Goal: Task Accomplishment & Management: Use online tool/utility

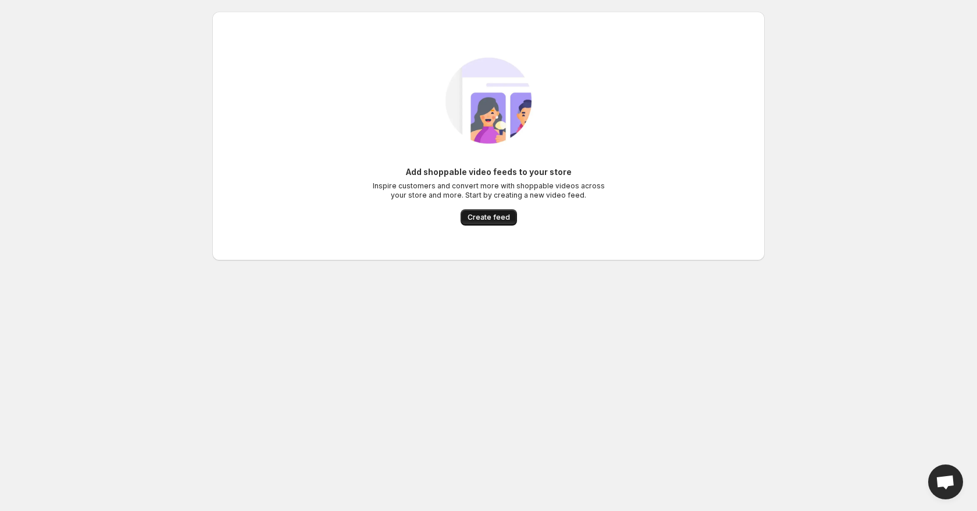
click at [484, 217] on span "Create feed" at bounding box center [488, 217] width 42 height 9
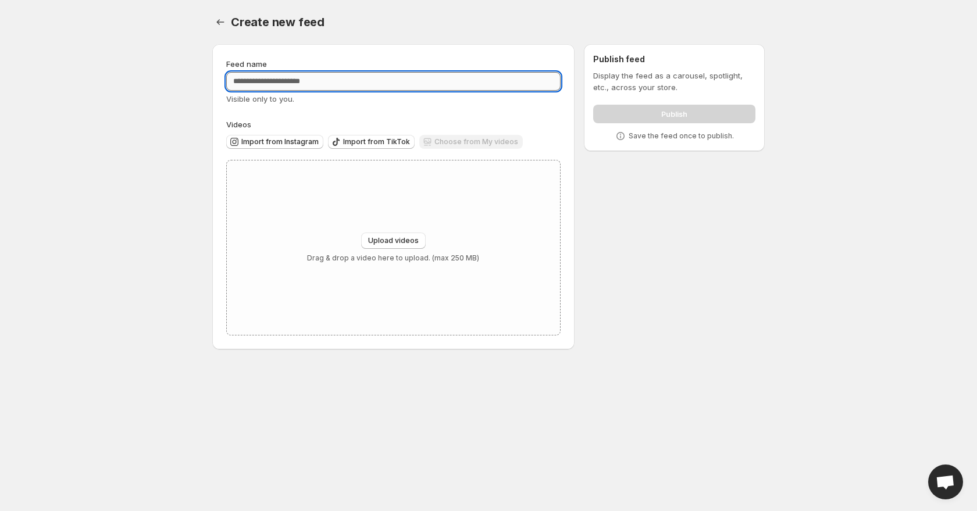
click at [342, 79] on input "Feed name" at bounding box center [393, 81] width 334 height 19
click at [299, 141] on span "Import from Instagram" at bounding box center [279, 141] width 77 height 9
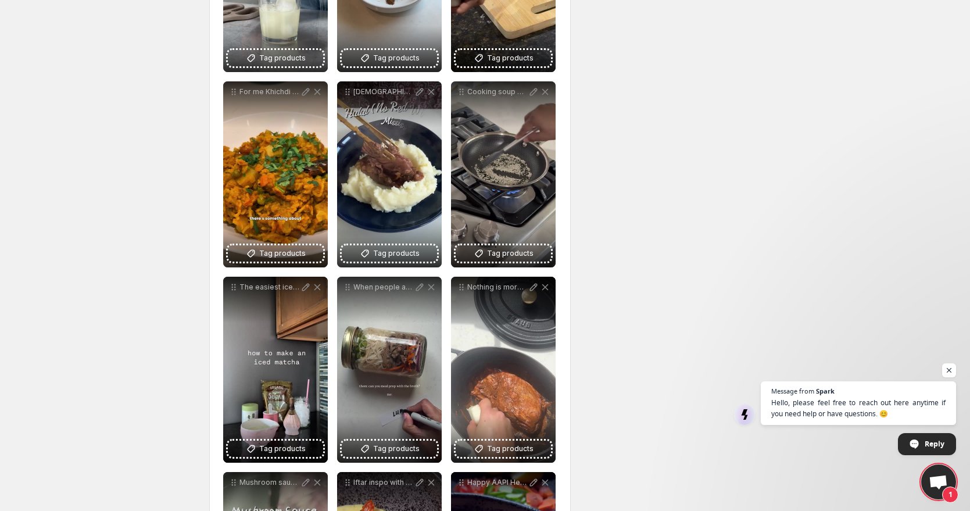
scroll to position [144, 0]
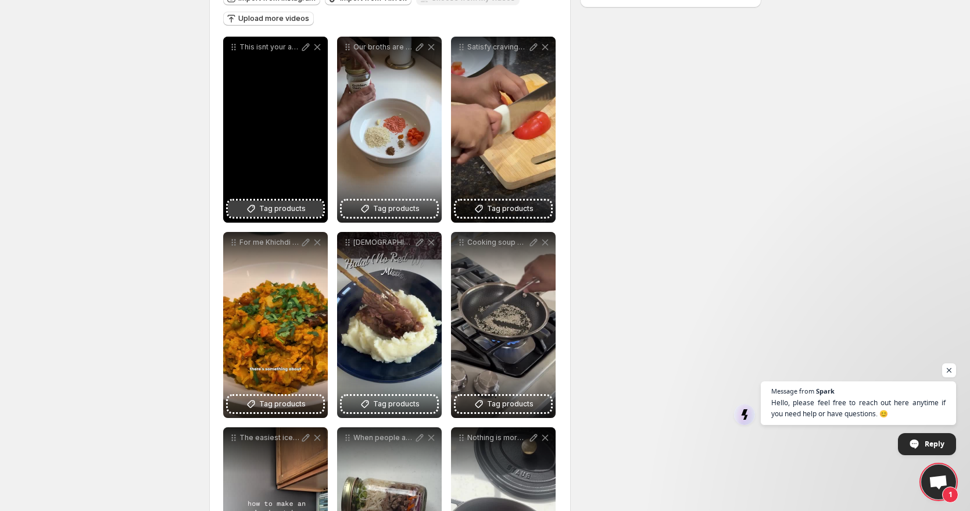
click at [280, 209] on span "Tag products" at bounding box center [282, 209] width 47 height 12
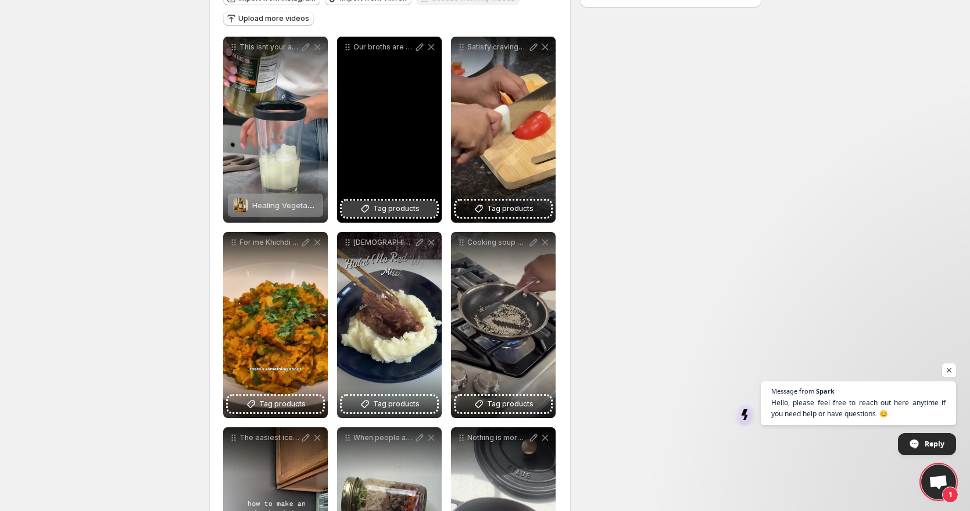
click at [393, 206] on span "Tag products" at bounding box center [396, 209] width 47 height 12
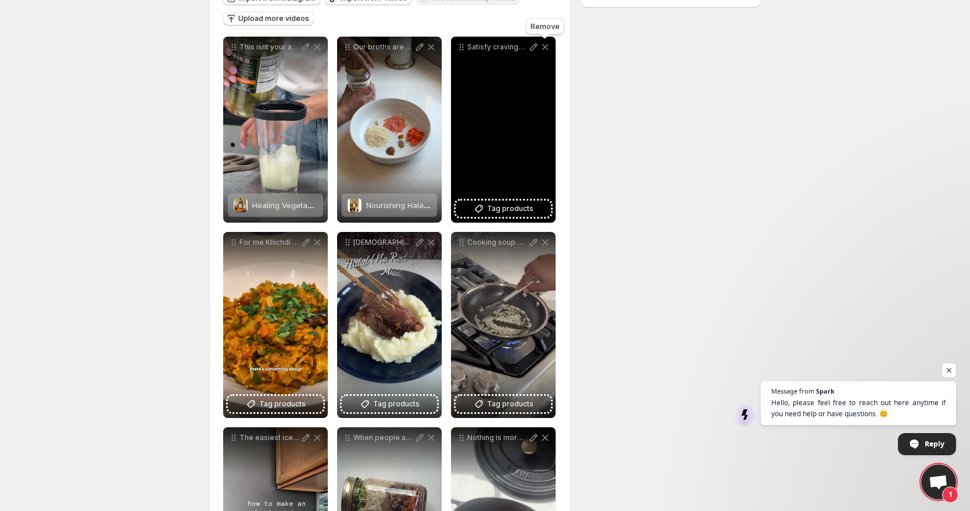
click at [546, 48] on icon at bounding box center [545, 47] width 12 height 12
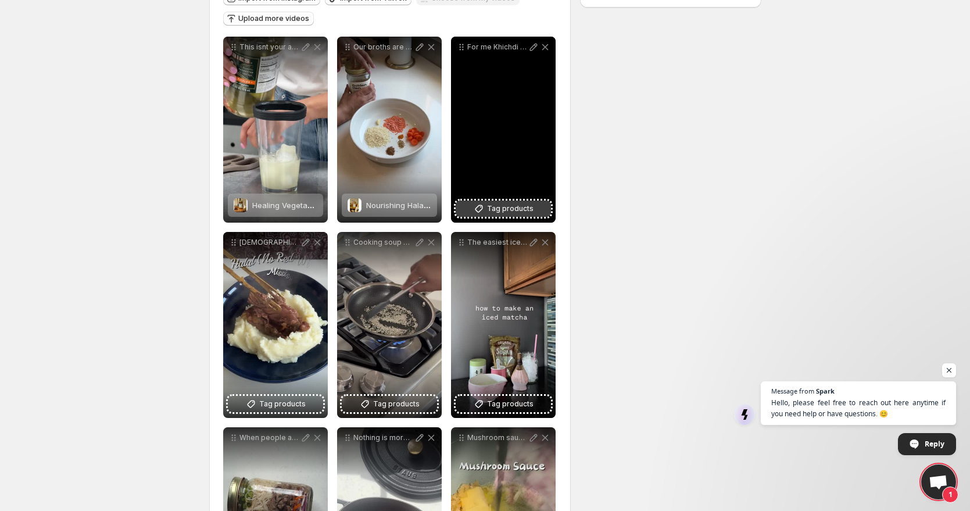
click at [519, 208] on span "Tag products" at bounding box center [510, 209] width 47 height 12
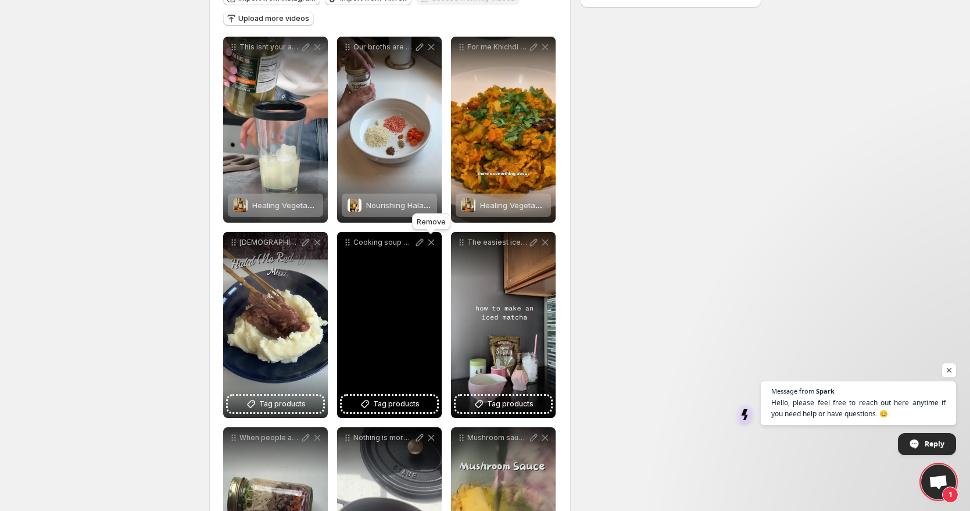
click at [428, 242] on icon at bounding box center [432, 243] width 12 height 12
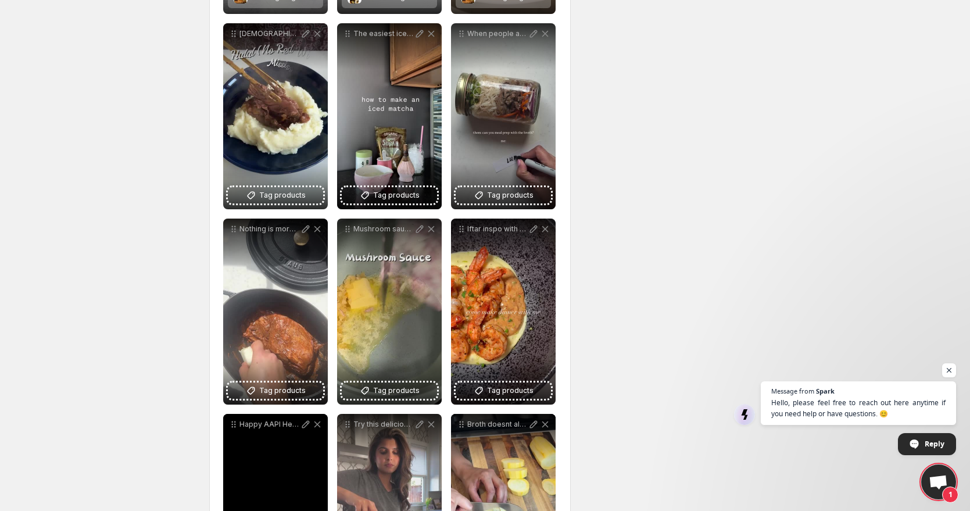
scroll to position [571, 0]
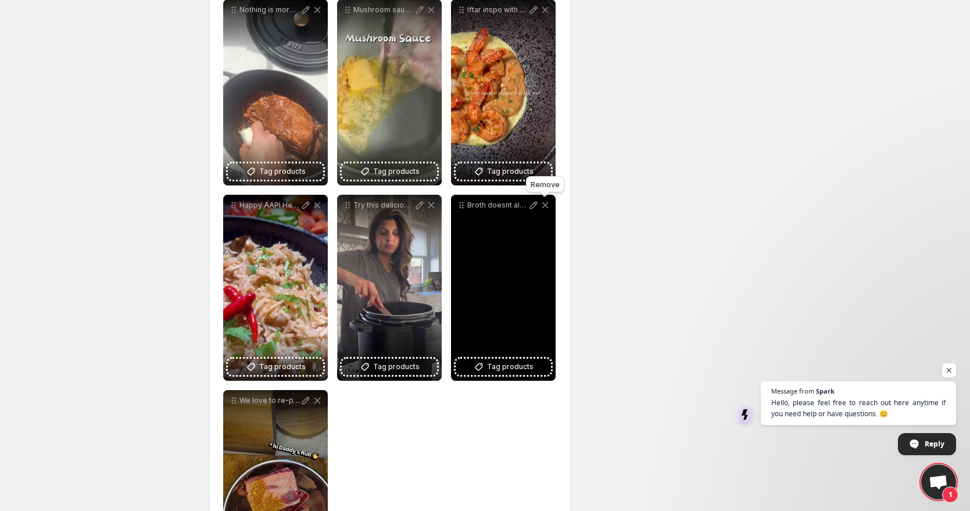
click at [545, 205] on icon at bounding box center [545, 205] width 6 height 6
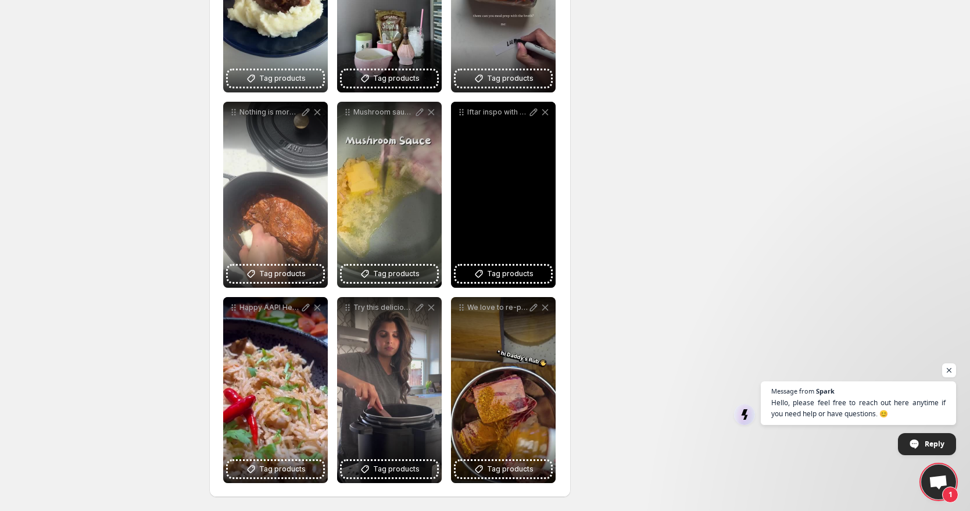
scroll to position [314, 0]
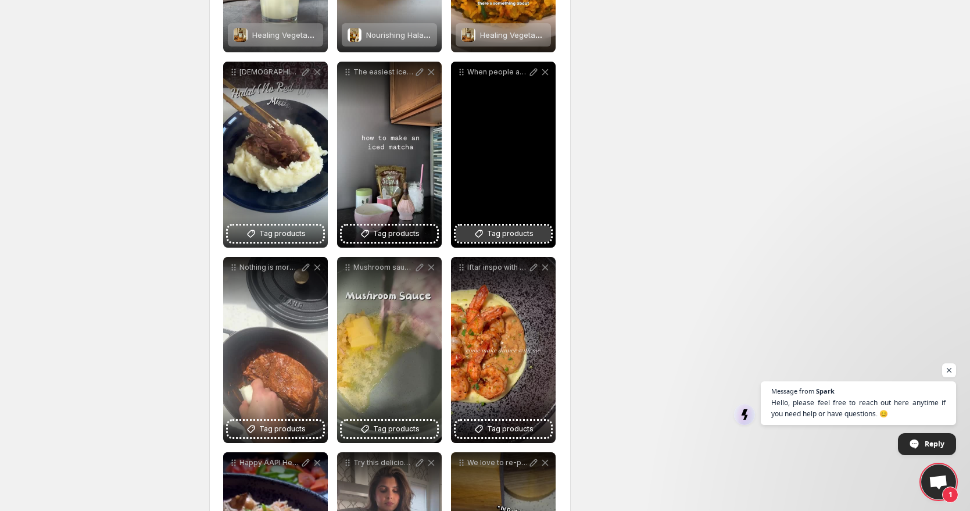
click at [517, 235] on span "Tag products" at bounding box center [510, 234] width 47 height 12
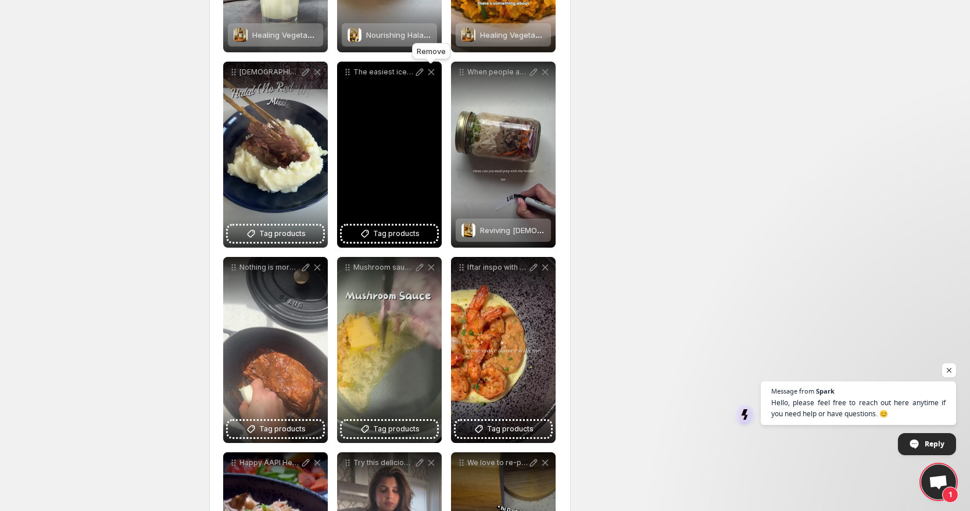
click at [432, 71] on icon at bounding box center [431, 72] width 6 height 6
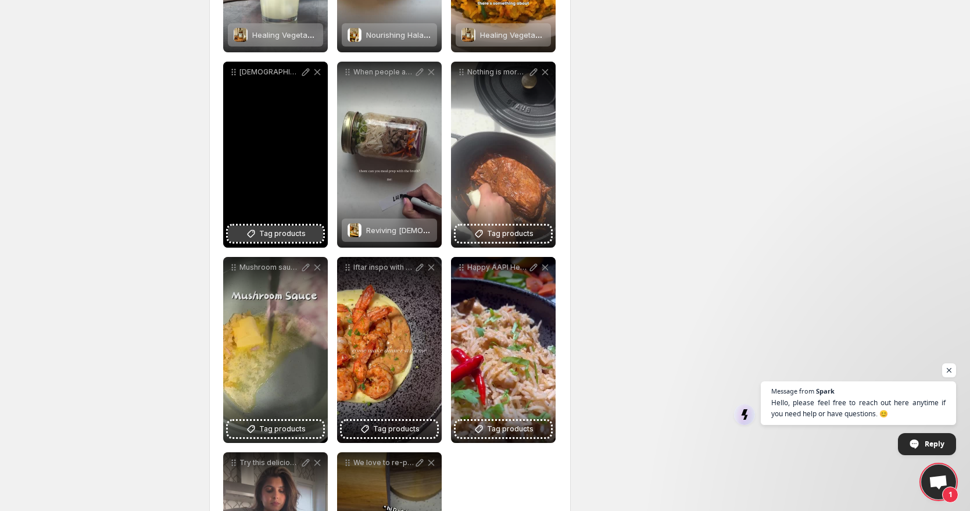
click at [261, 231] on span "Tag products" at bounding box center [282, 234] width 47 height 12
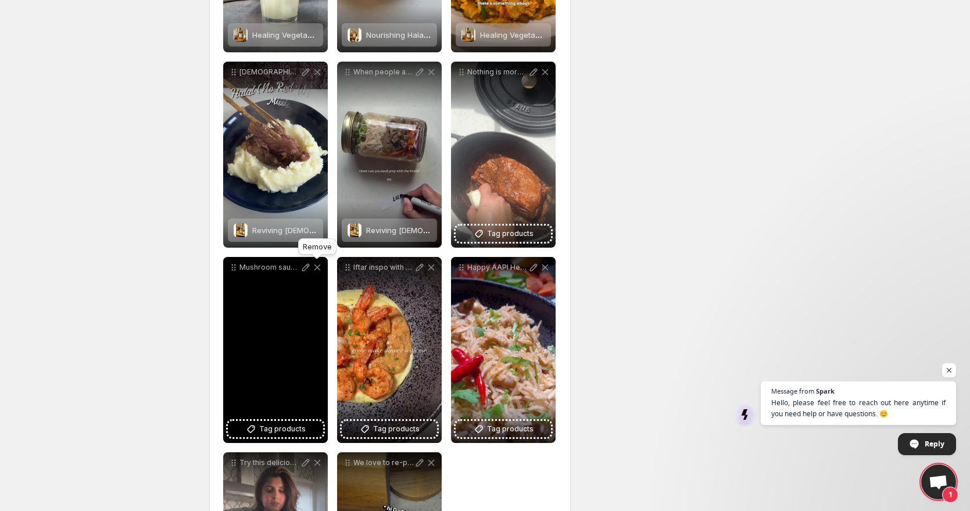
click at [317, 267] on icon at bounding box center [317, 267] width 6 height 6
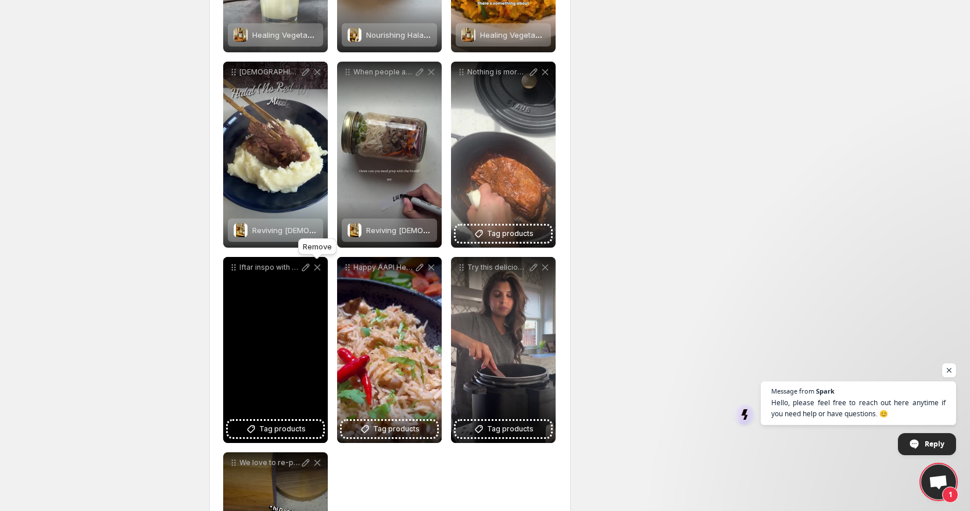
click at [318, 268] on icon at bounding box center [317, 267] width 6 height 6
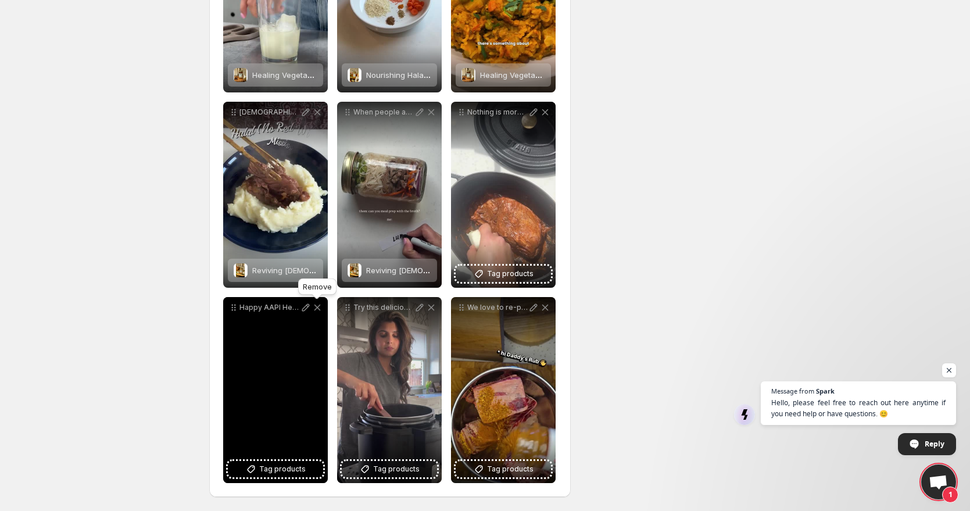
click at [320, 306] on icon at bounding box center [318, 308] width 12 height 12
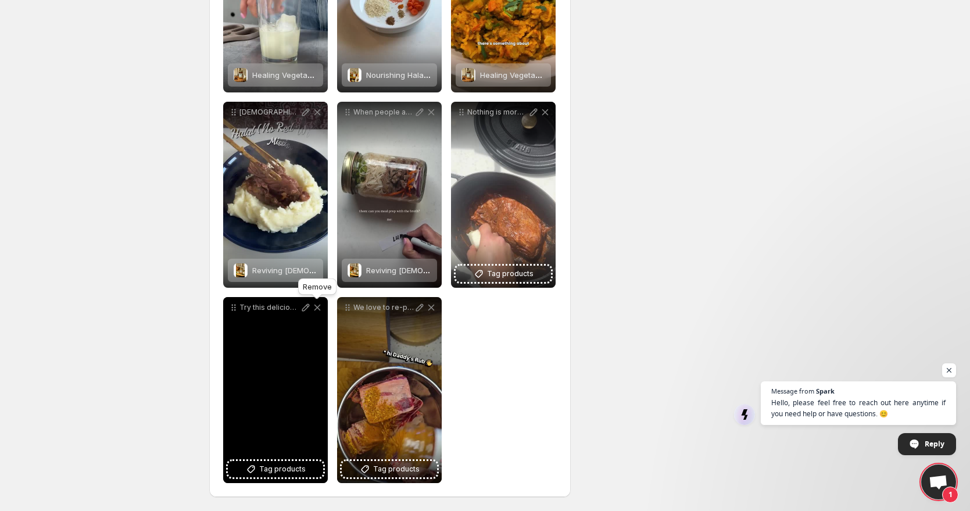
click at [321, 305] on icon at bounding box center [318, 308] width 12 height 12
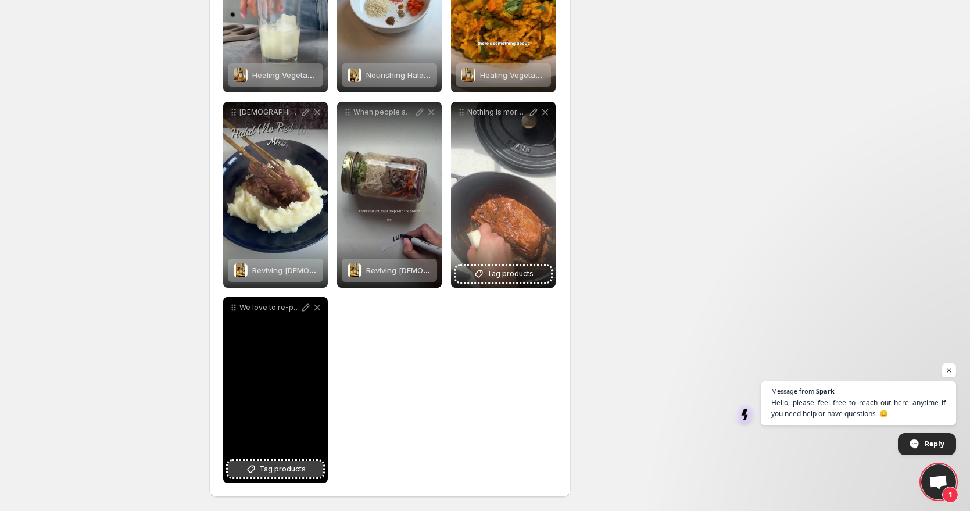
click at [263, 467] on span "Tag products" at bounding box center [282, 469] width 47 height 12
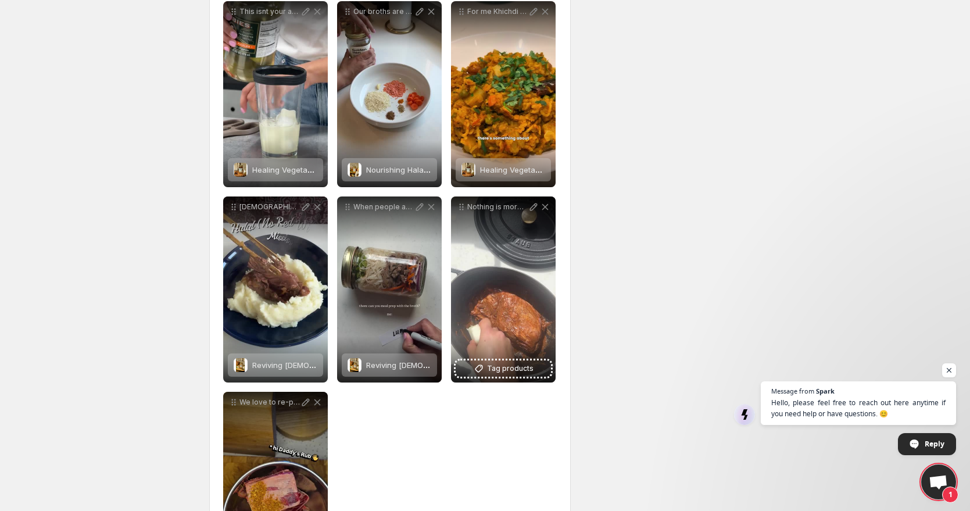
scroll to position [171, 0]
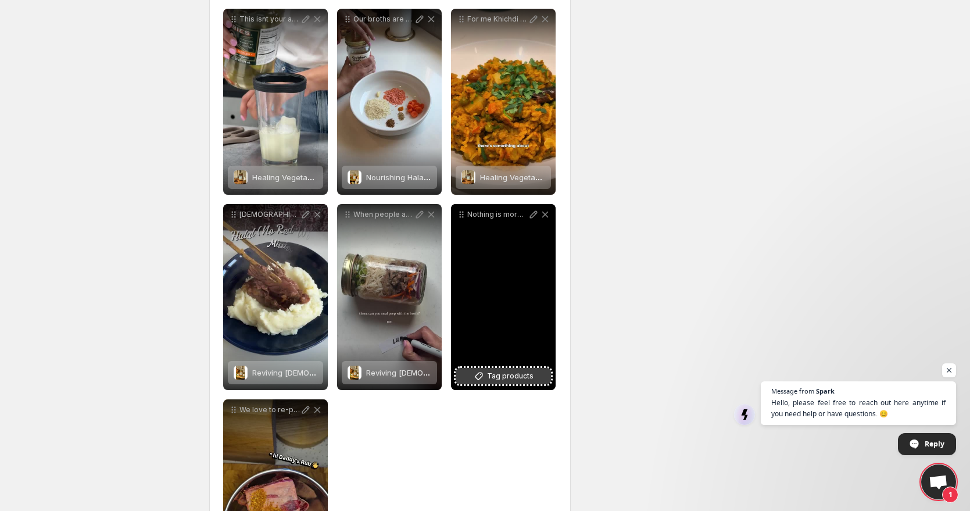
click at [496, 369] on button "Tag products" at bounding box center [503, 376] width 95 height 16
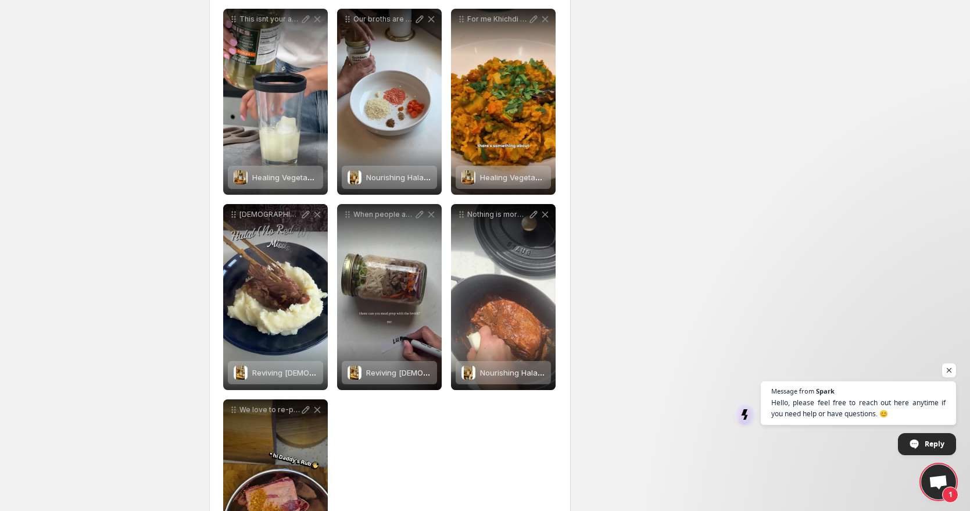
scroll to position [274, 0]
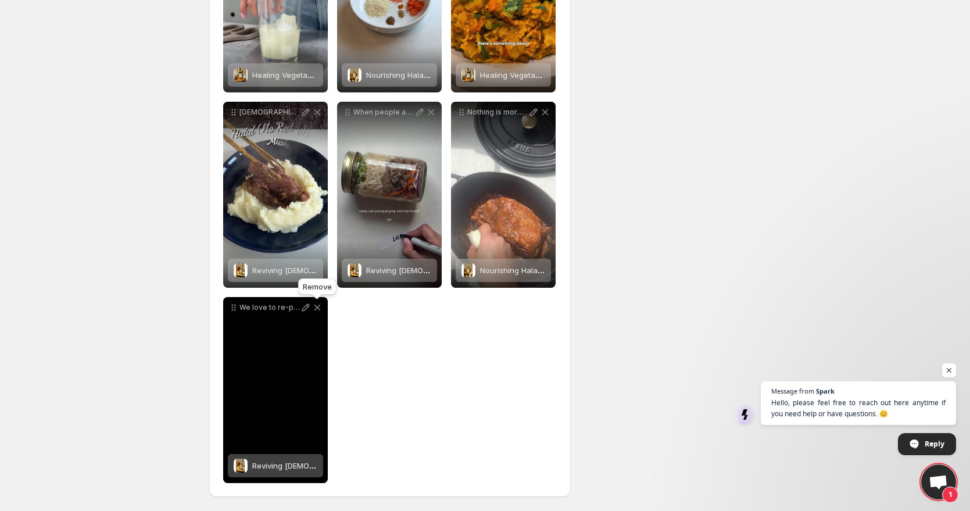
click at [316, 306] on icon at bounding box center [318, 308] width 12 height 12
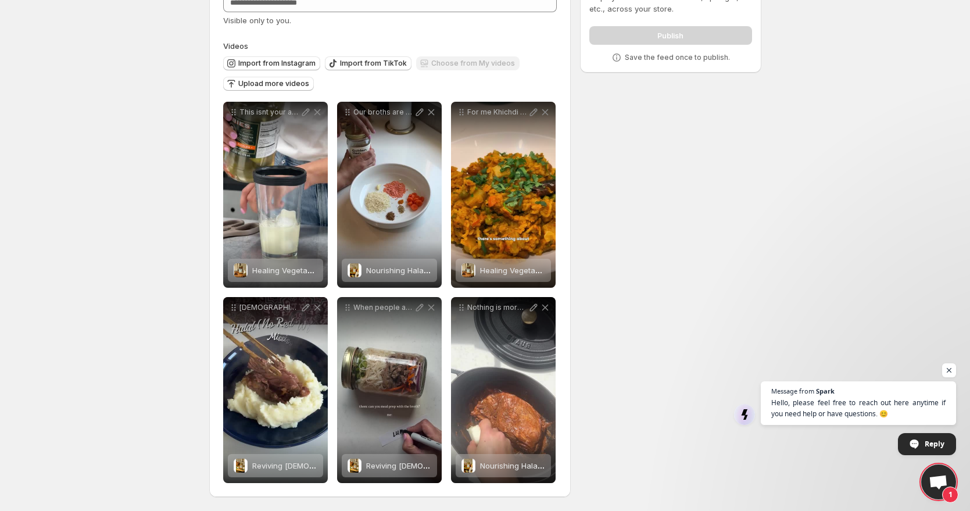
scroll to position [0, 0]
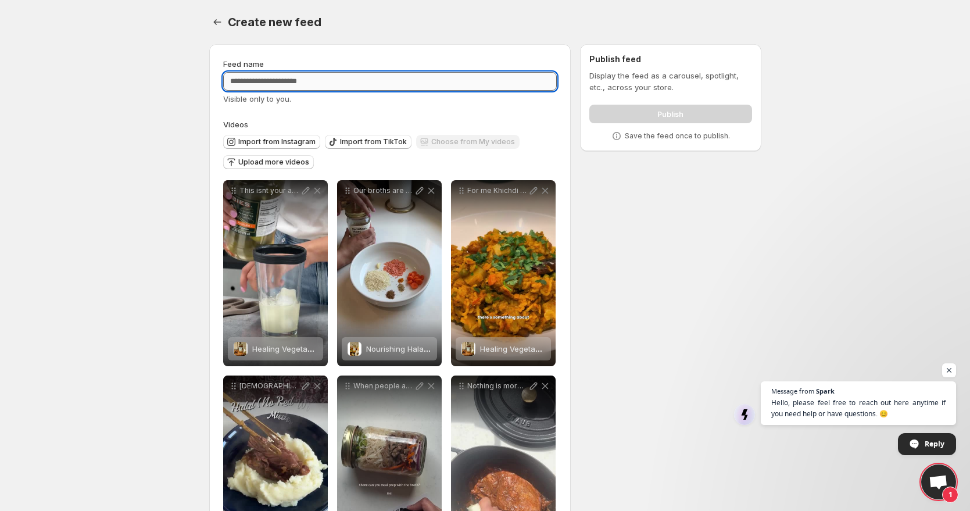
click at [332, 77] on input "Feed name" at bounding box center [390, 81] width 334 height 19
type input "****"
click at [335, 82] on input "****" at bounding box center [390, 81] width 334 height 19
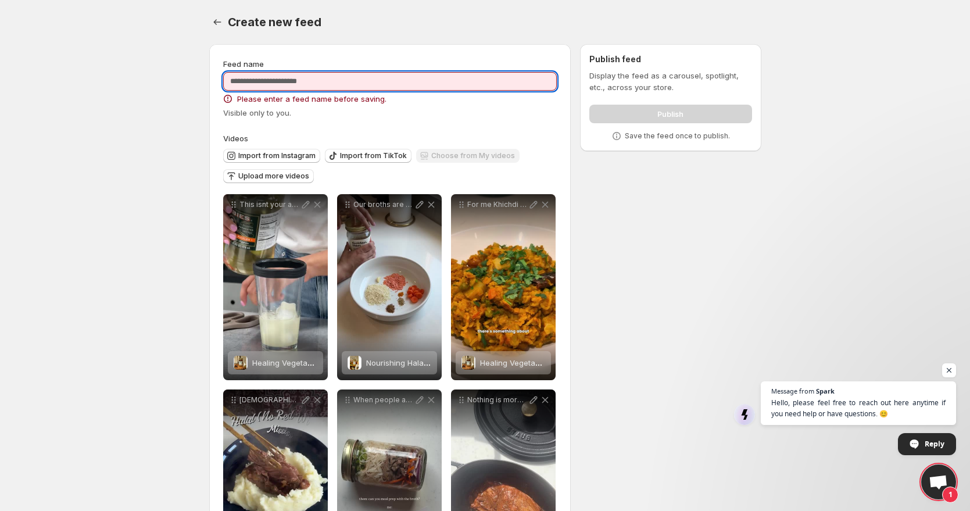
click at [302, 80] on input "Feed name" at bounding box center [390, 81] width 334 height 19
type input "**********"
type input "*"
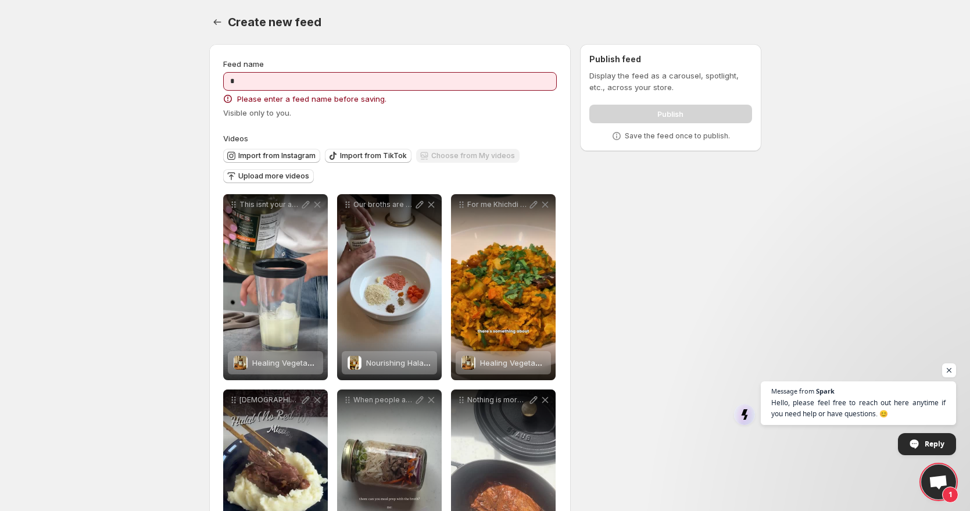
click at [463, 33] on div "Create new feed. This page is ready Create new feed" at bounding box center [485, 22] width 552 height 44
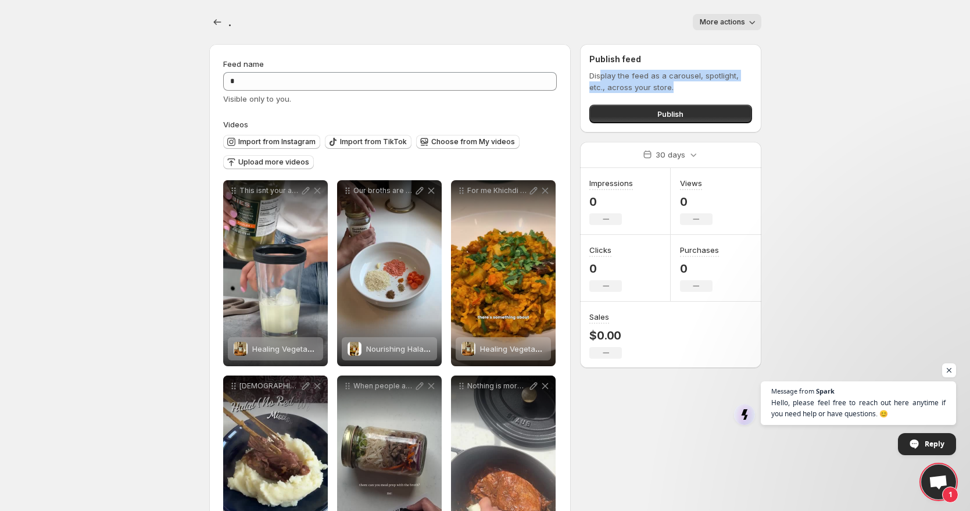
drag, startPoint x: 600, startPoint y: 75, endPoint x: 675, endPoint y: 83, distance: 74.8
click at [675, 83] on p "Display the feed as a carousel, spotlight, etc., across your store." at bounding box center [670, 81] width 162 height 23
click at [676, 111] on span "Publish" at bounding box center [670, 114] width 26 height 12
